Goal: Task Accomplishment & Management: Manage account settings

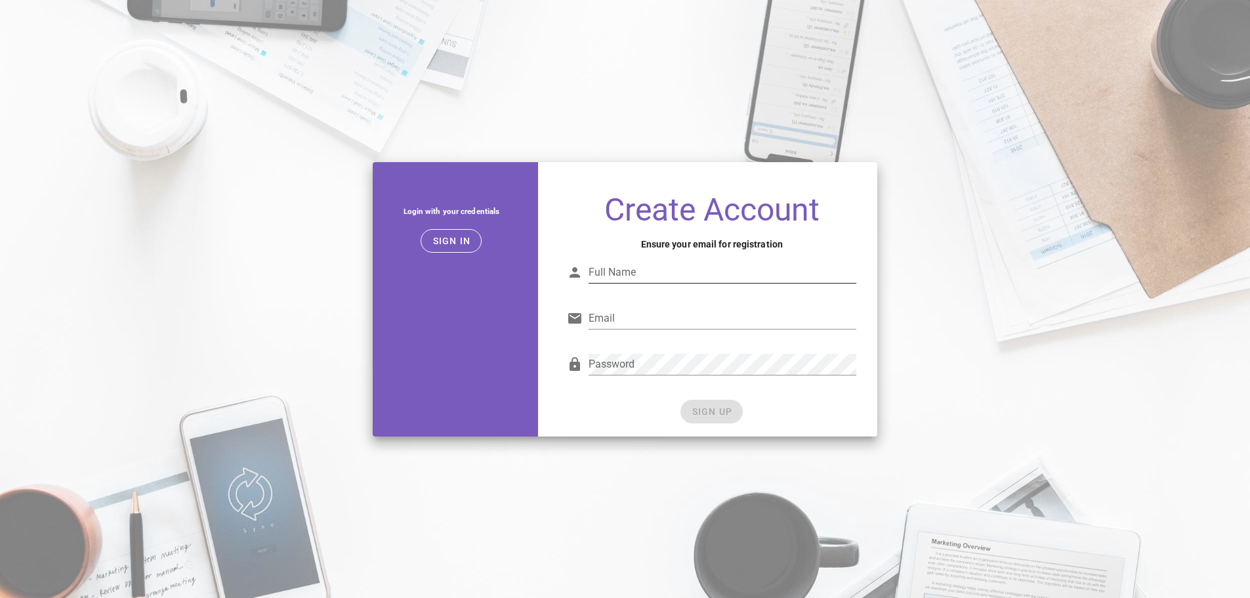
click at [643, 276] on input "Full Name" at bounding box center [722, 272] width 268 height 21
type input "[PERSON_NAME]"
type input "[EMAIL_ADDRESS][DOMAIN_NAME]"
click at [715, 400] on div "SIGN UP" at bounding box center [711, 412] width 289 height 24
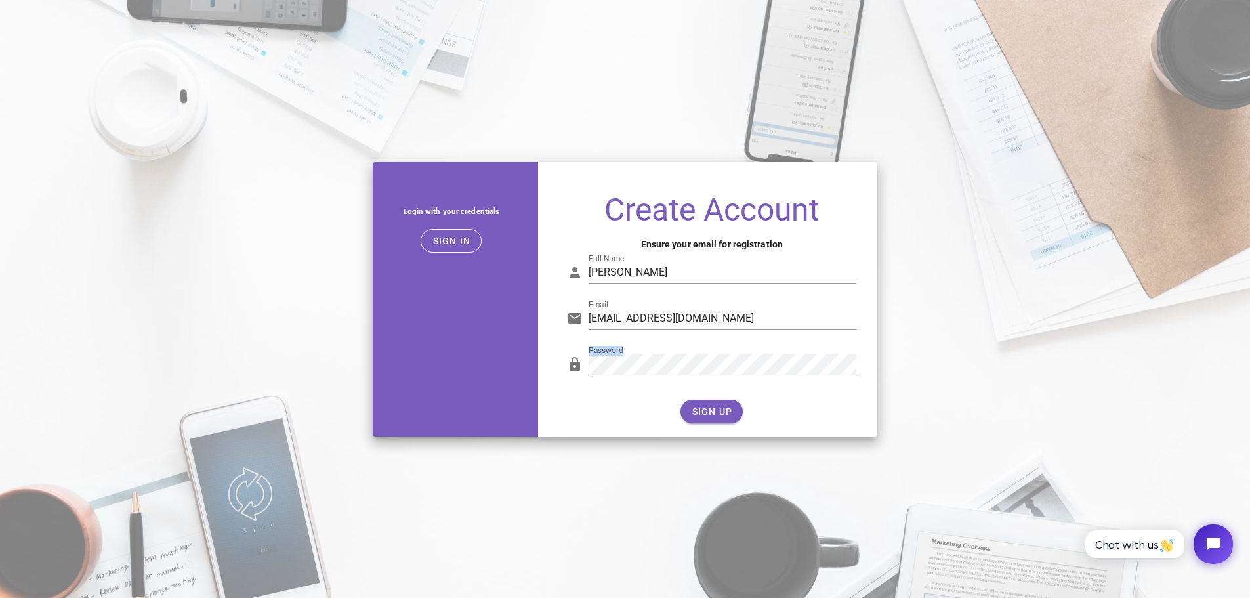
drag, startPoint x: 682, startPoint y: 377, endPoint x: 582, endPoint y: 366, distance: 100.3
click at [582, 366] on div "Password" at bounding box center [711, 367] width 289 height 43
click at [388, 369] on div "Login with your credentials Sign in Create Account Ensure your email for regist…" at bounding box center [625, 299] width 521 height 290
click at [705, 409] on span "SIGN UP" at bounding box center [711, 411] width 41 height 10
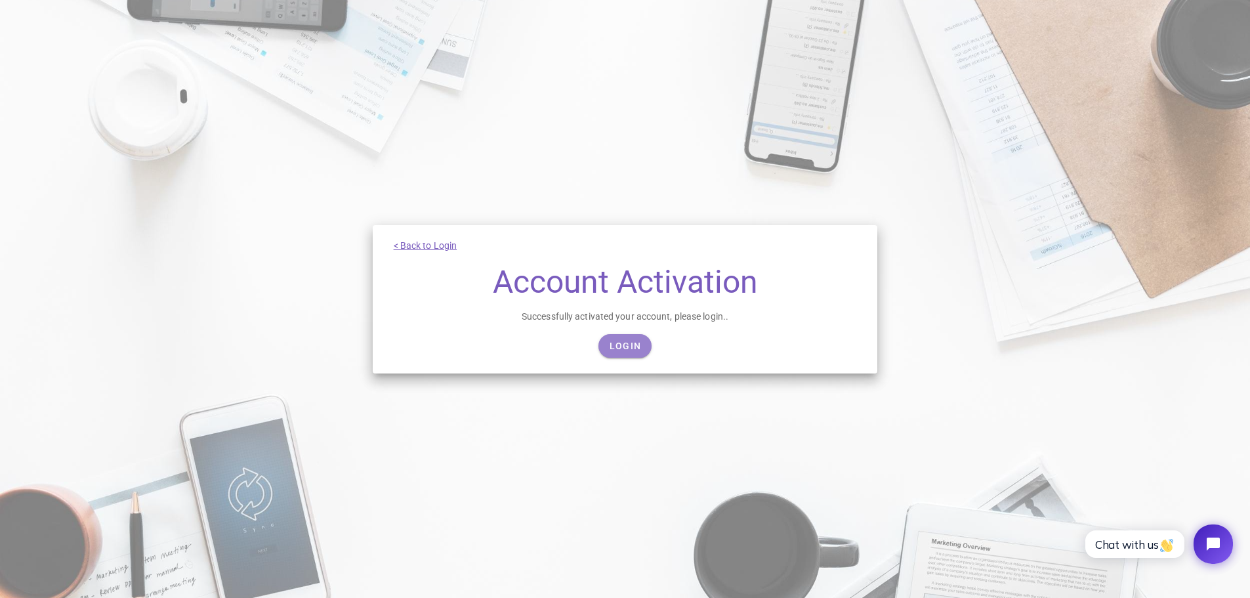
click at [615, 343] on span "Login" at bounding box center [625, 346] width 32 height 10
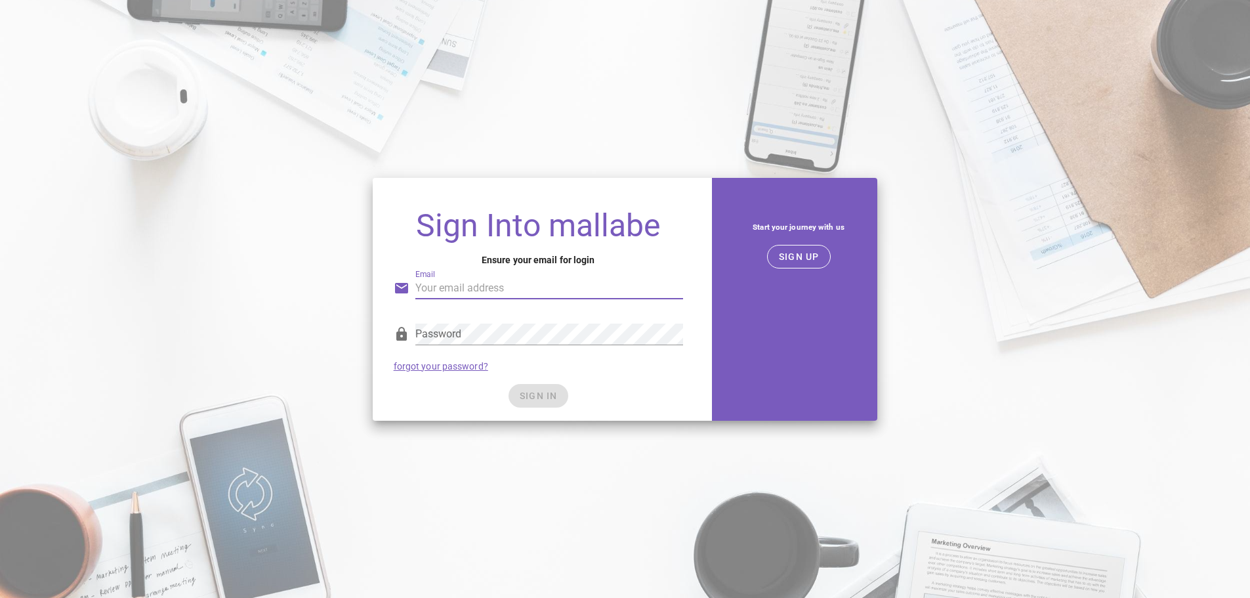
click at [510, 289] on input "Email" at bounding box center [549, 288] width 268 height 21
type input "vegito54@ymail.com"
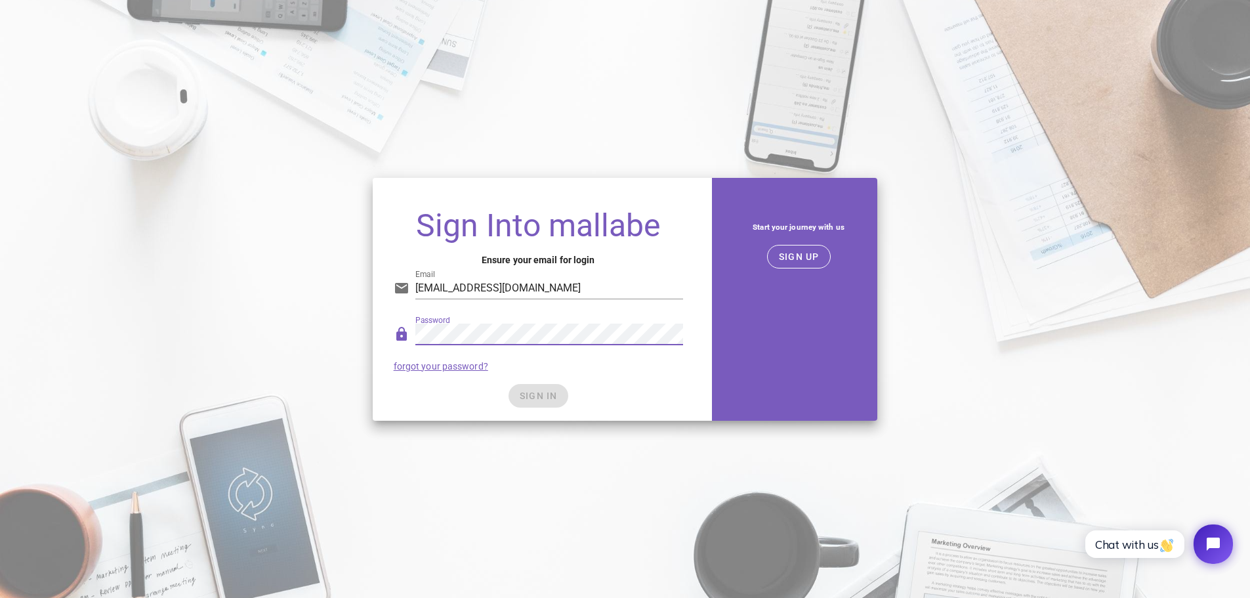
click at [369, 328] on div "Sign Into mallabe Ensure your email for login Email vegito54@ymail.com Password…" at bounding box center [625, 299] width 521 height 258
click at [531, 391] on span "SIGN IN" at bounding box center [538, 395] width 39 height 10
